Goal: Information Seeking & Learning: Learn about a topic

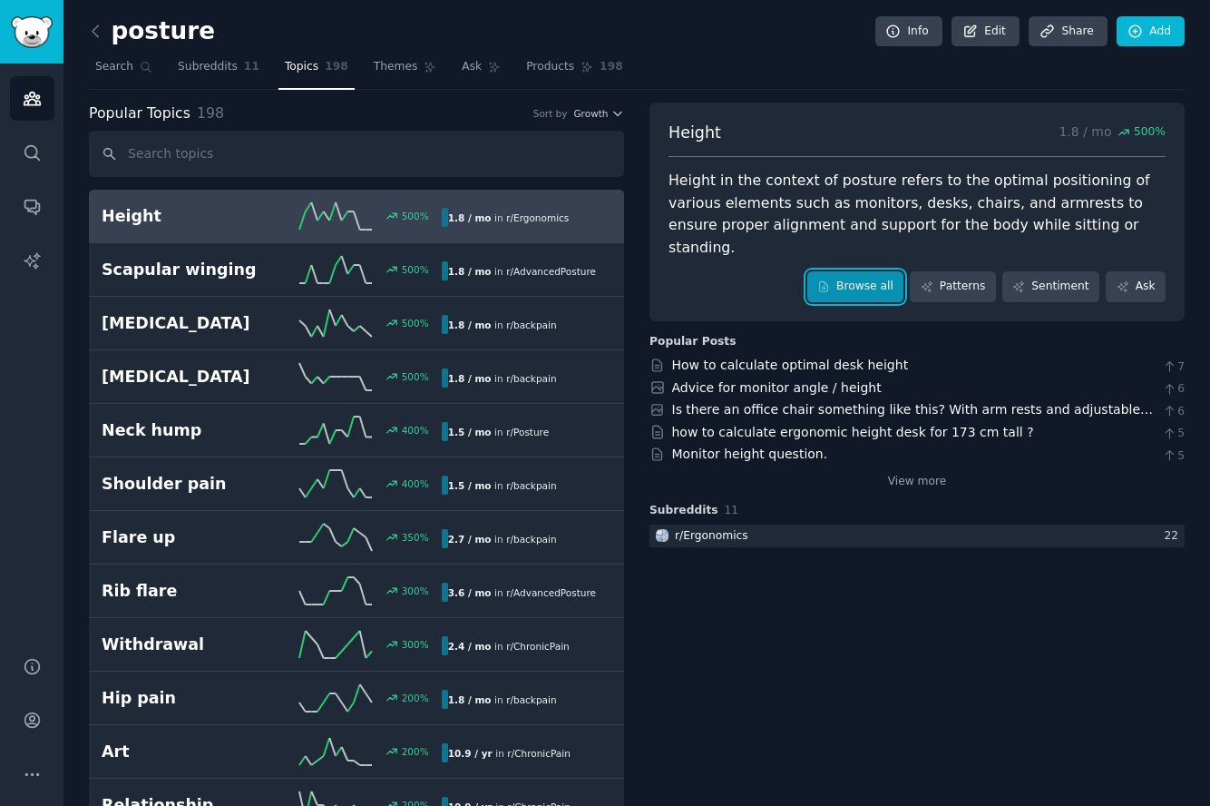
click at [869, 271] on link "Browse all" at bounding box center [855, 286] width 97 height 31
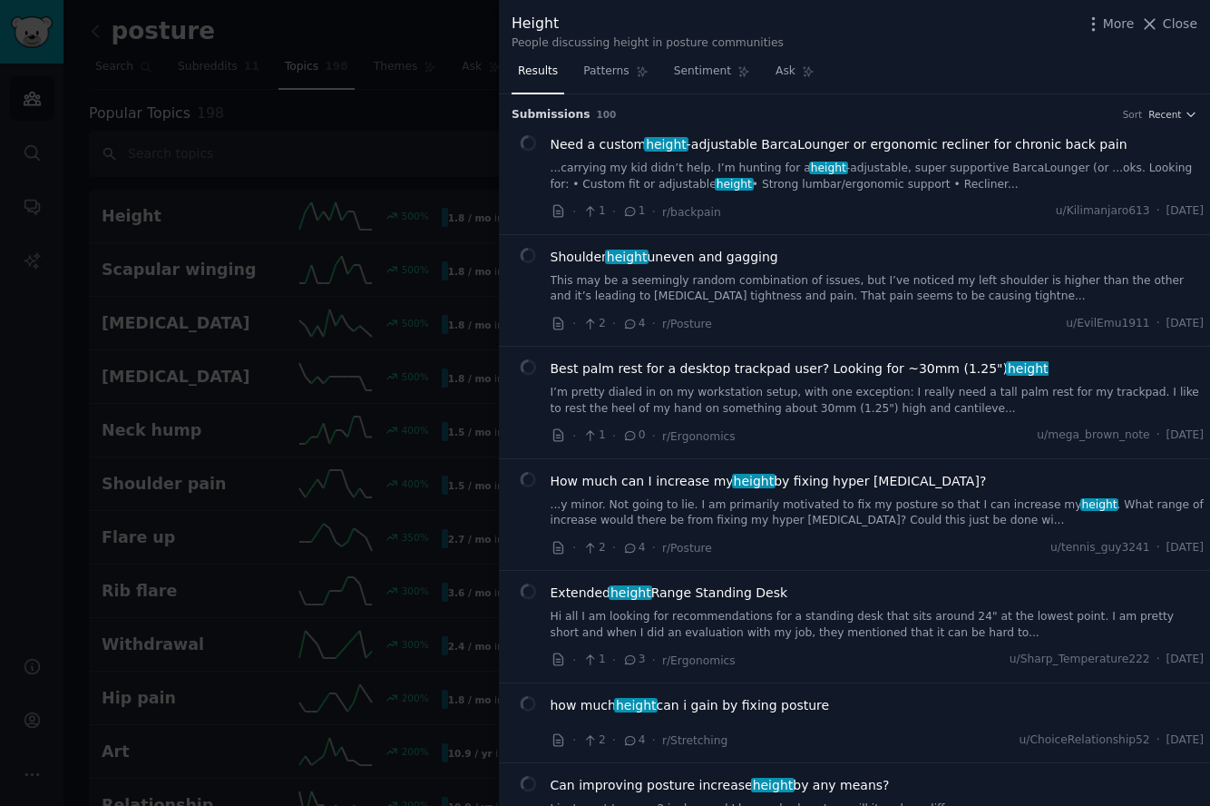
click at [962, 145] on span "Need a custom height -adjustable BarcaLounger or ergonomic recliner for chronic…" at bounding box center [839, 144] width 577 height 19
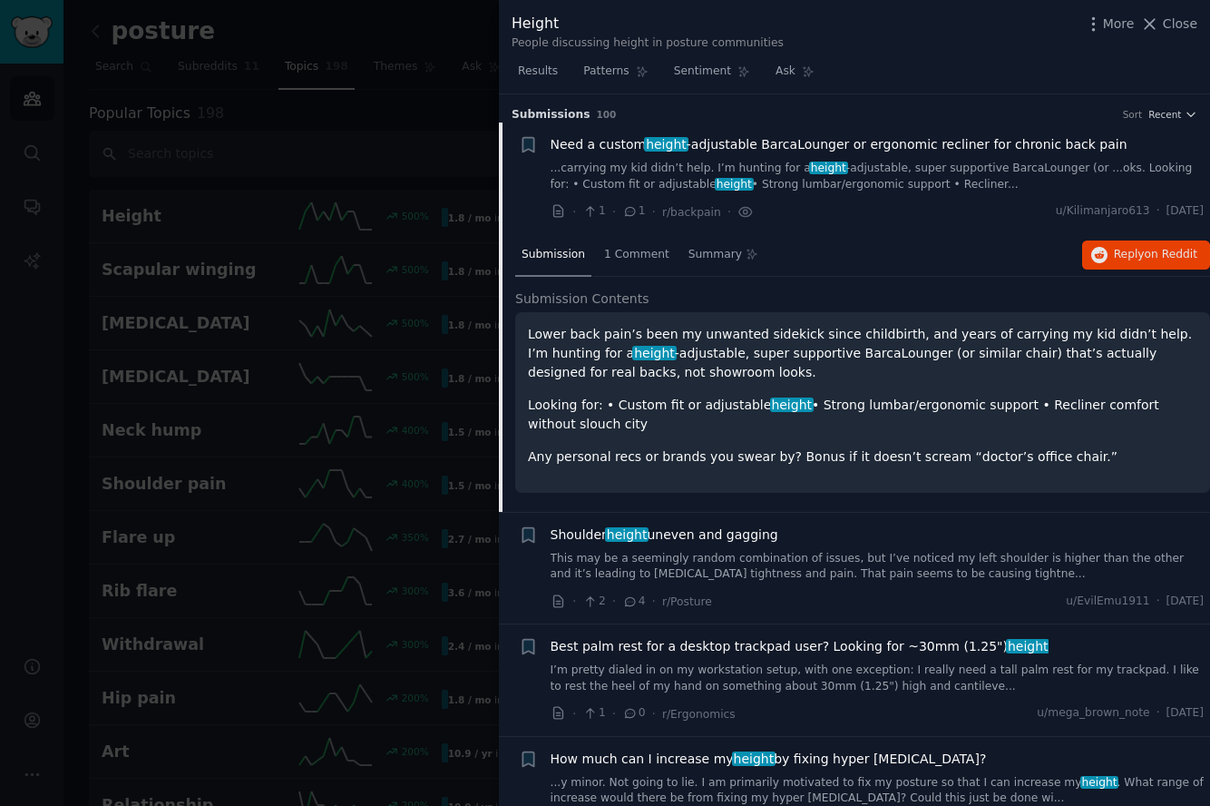
scroll to position [29, 0]
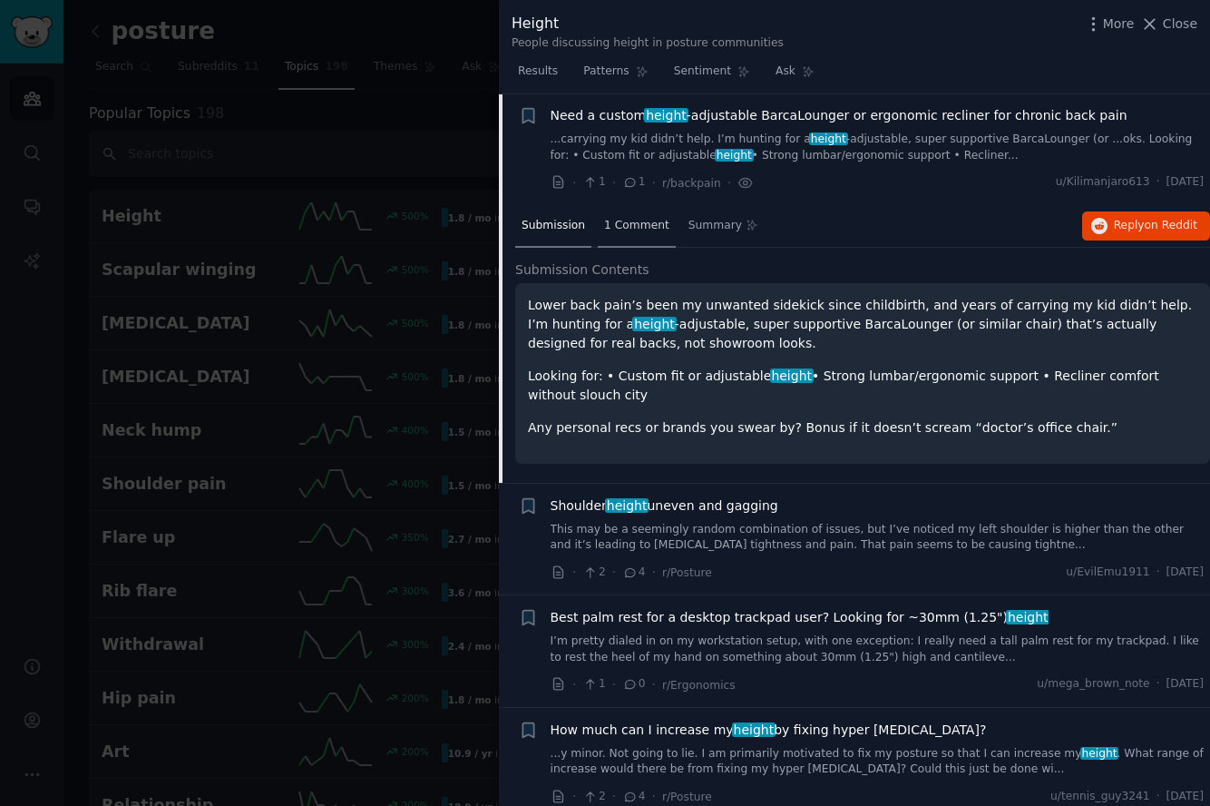
click at [650, 227] on span "1 Comment" at bounding box center [636, 226] width 65 height 16
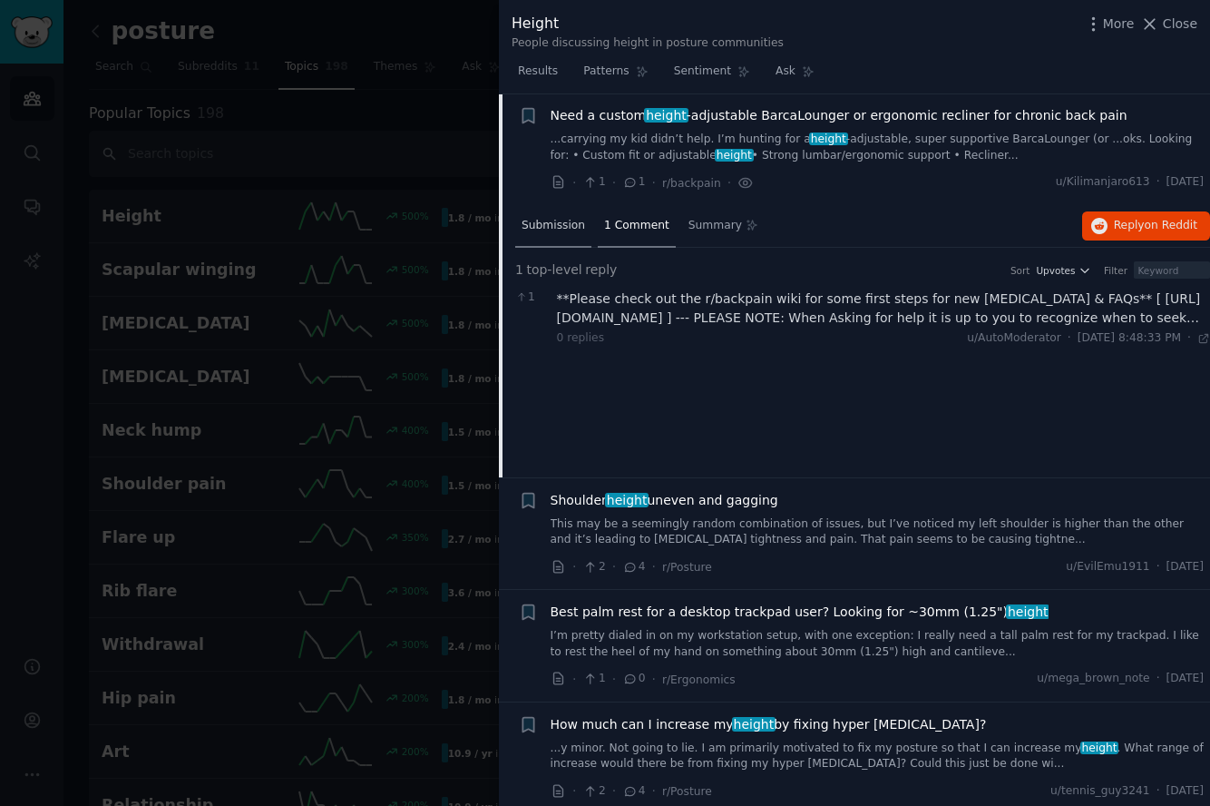
click at [561, 227] on span "Submission" at bounding box center [554, 226] width 64 height 16
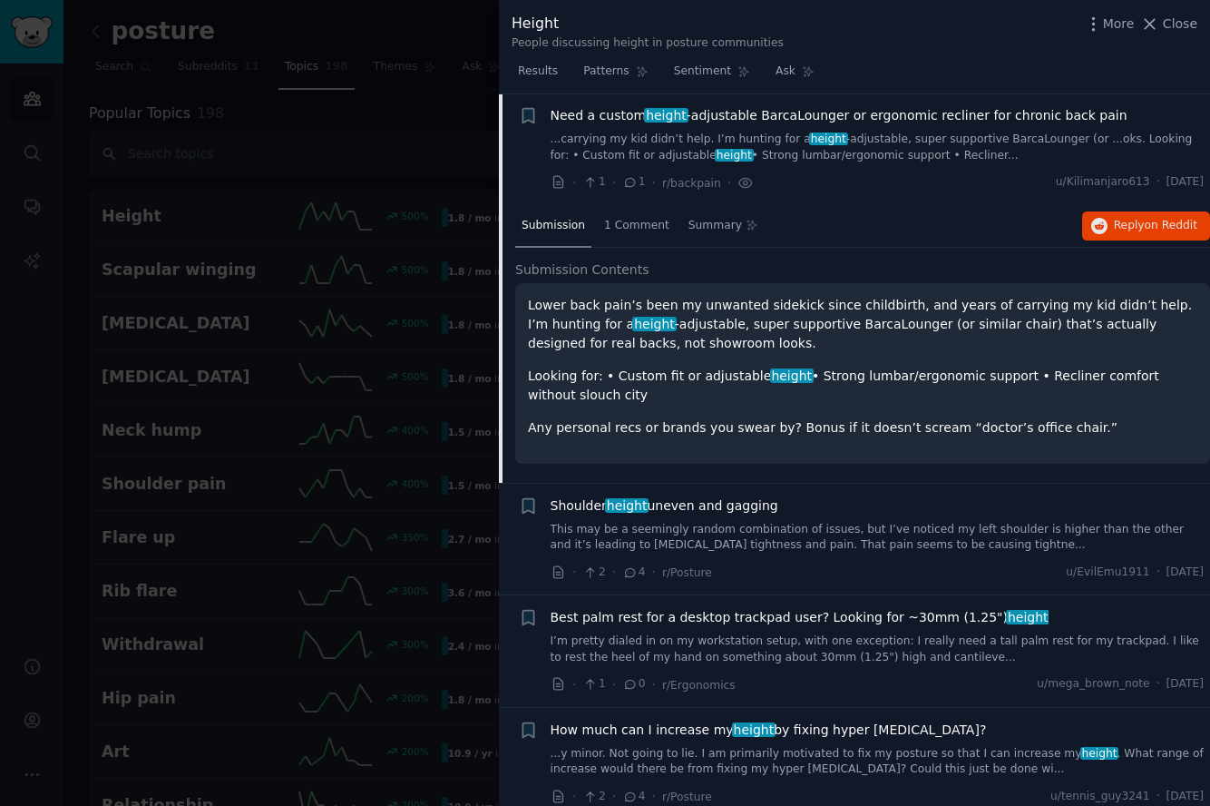
click at [698, 506] on span "Shoulder height uneven and gagging" at bounding box center [665, 505] width 228 height 19
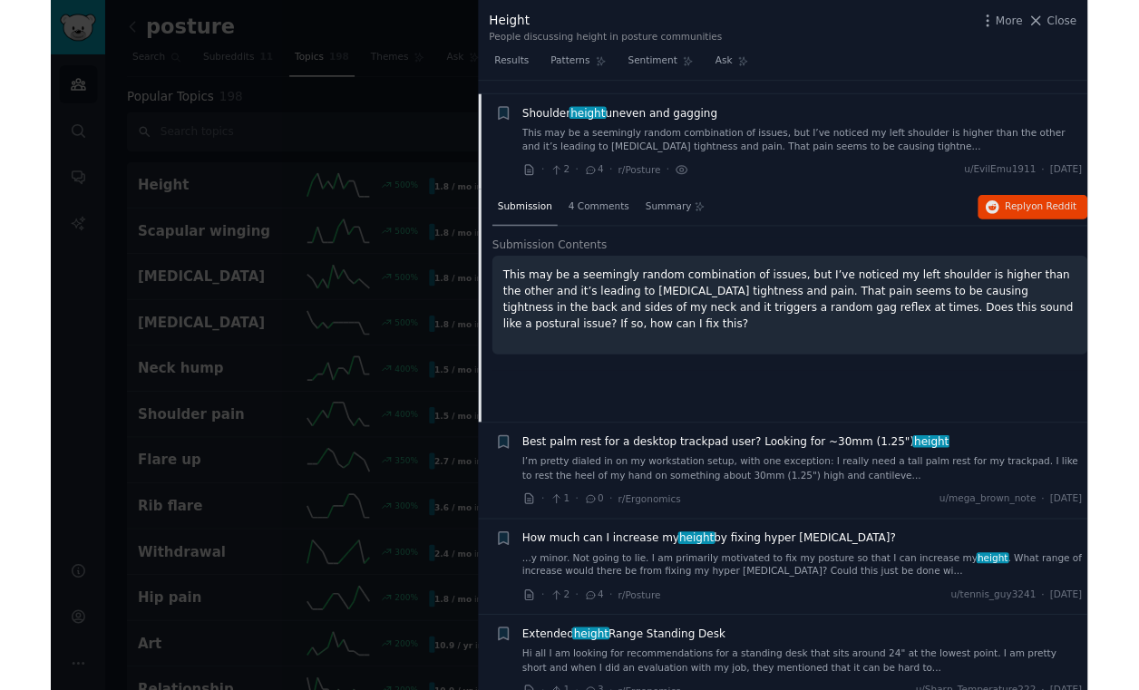
scroll to position [141, 0]
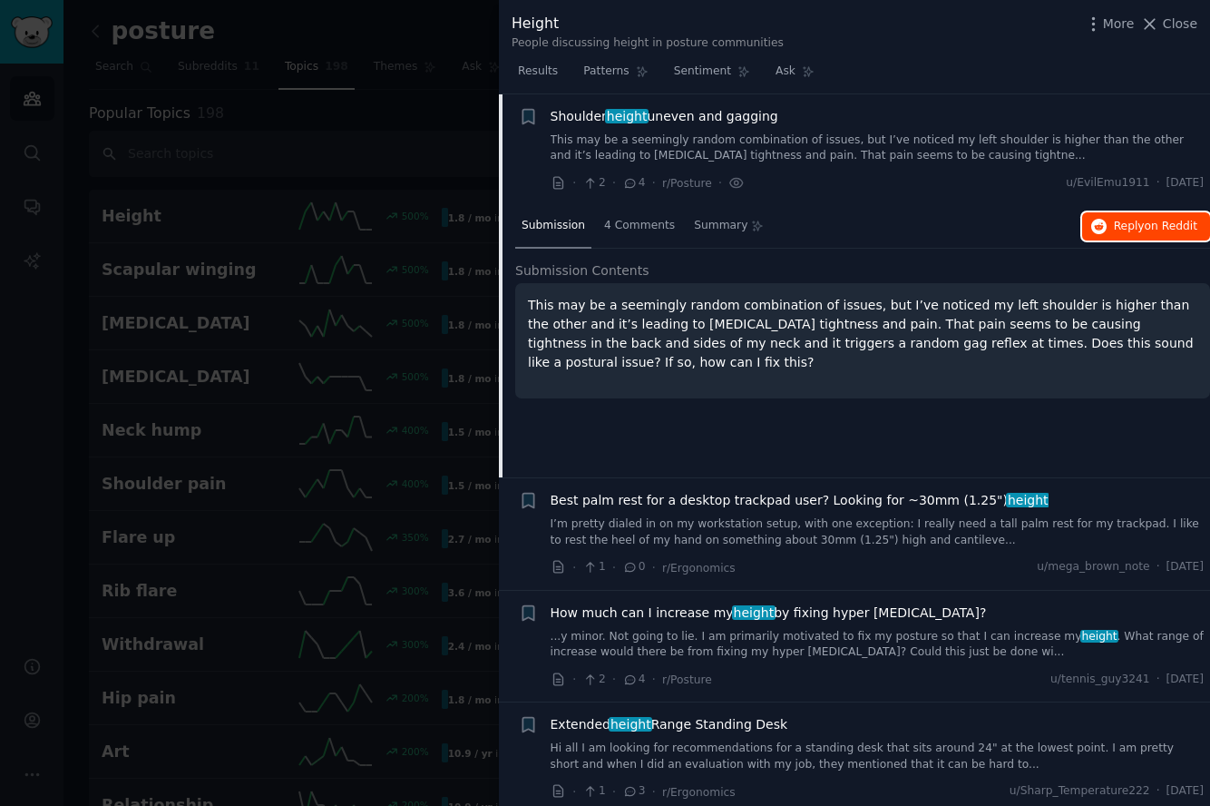
click at [1120, 239] on button "Reply on Reddit" at bounding box center [1146, 226] width 128 height 29
